Goal: Navigation & Orientation: Find specific page/section

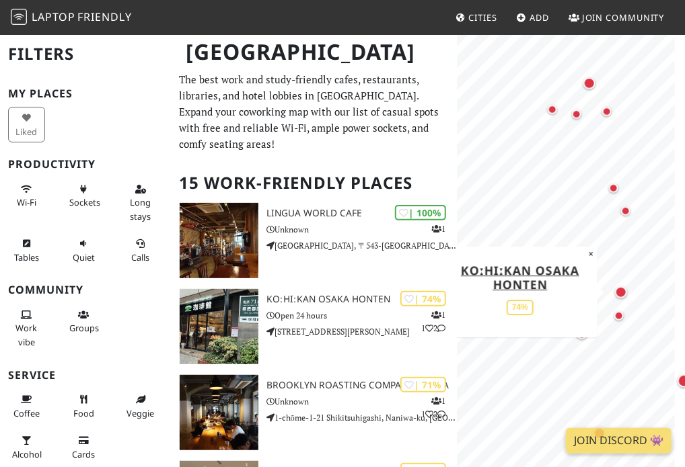
click at [620, 290] on div "Map marker" at bounding box center [621, 293] width 12 height 12
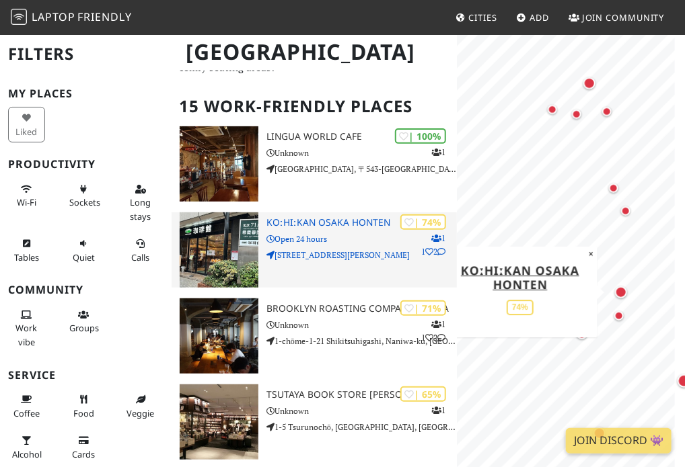
scroll to position [77, 0]
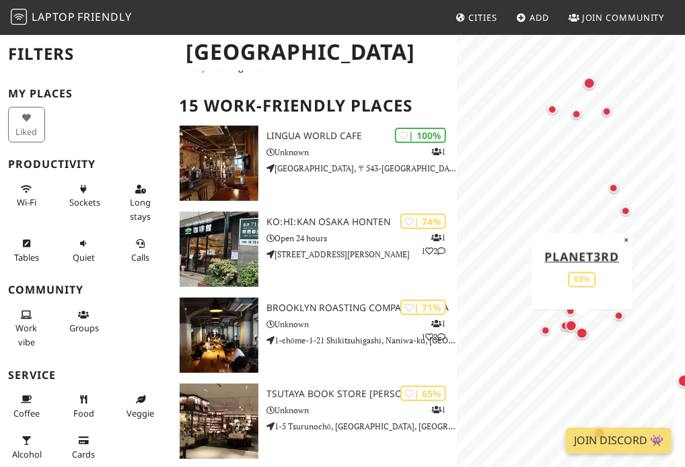
click at [586, 338] on div "Map marker" at bounding box center [582, 334] width 12 height 12
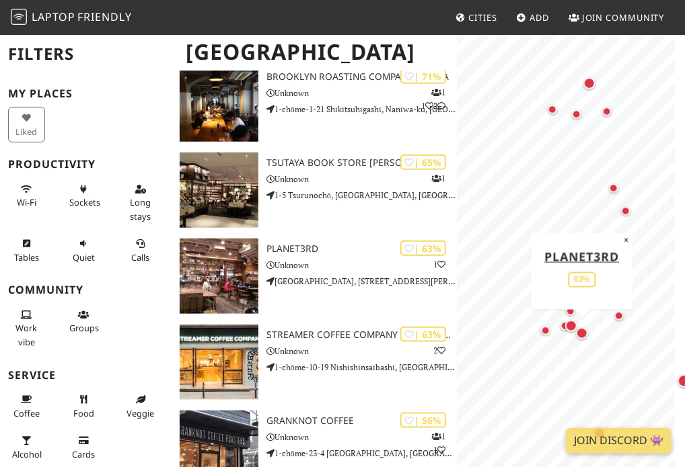
scroll to position [307, 0]
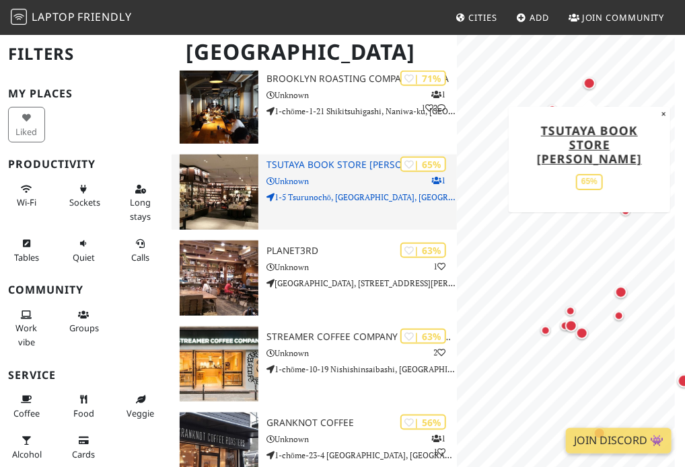
click at [350, 178] on p "Unknown" at bounding box center [361, 181] width 190 height 13
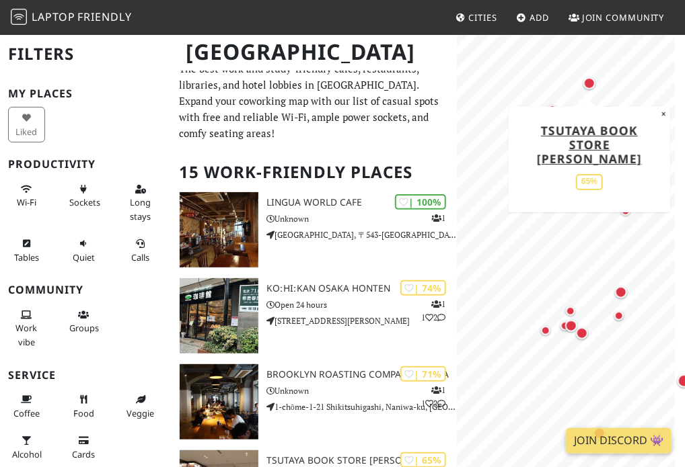
scroll to position [0, 0]
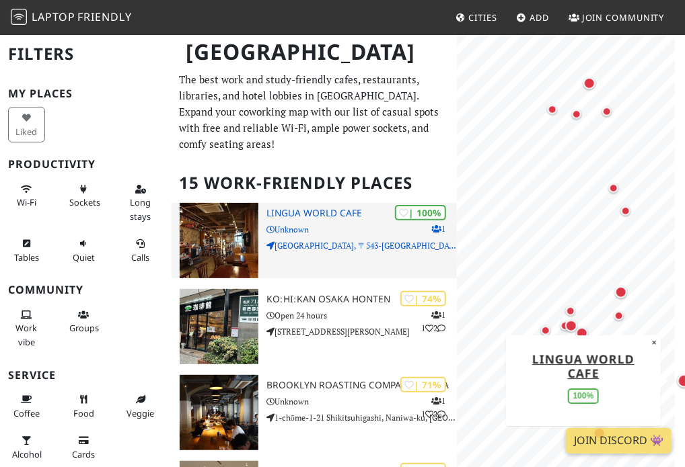
click at [239, 239] on img at bounding box center [219, 240] width 79 height 75
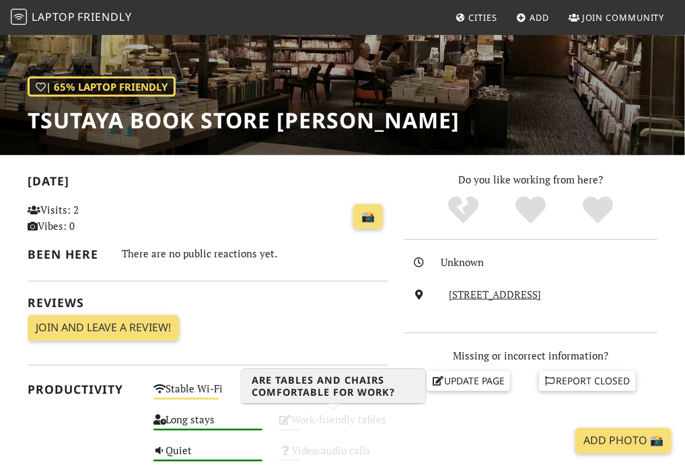
scroll to position [155, 0]
